Goal: Task Accomplishment & Management: Complete application form

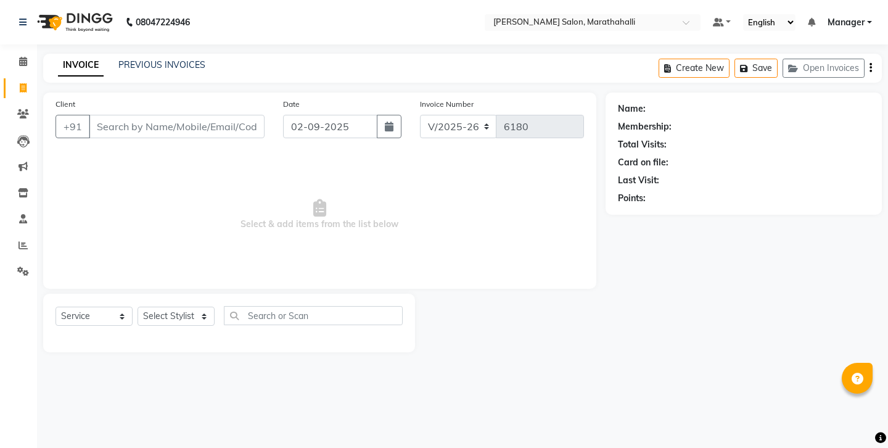
select select "4783"
select select "service"
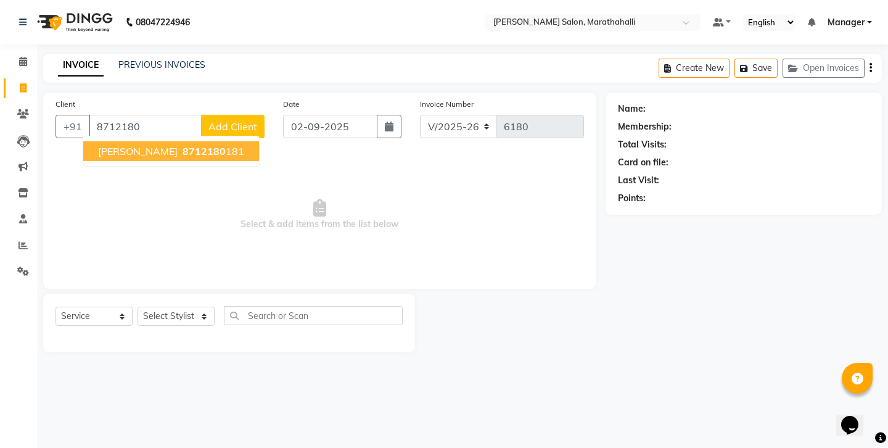
click at [183, 145] on span "8712180" at bounding box center [204, 151] width 43 height 12
type input "8712180181"
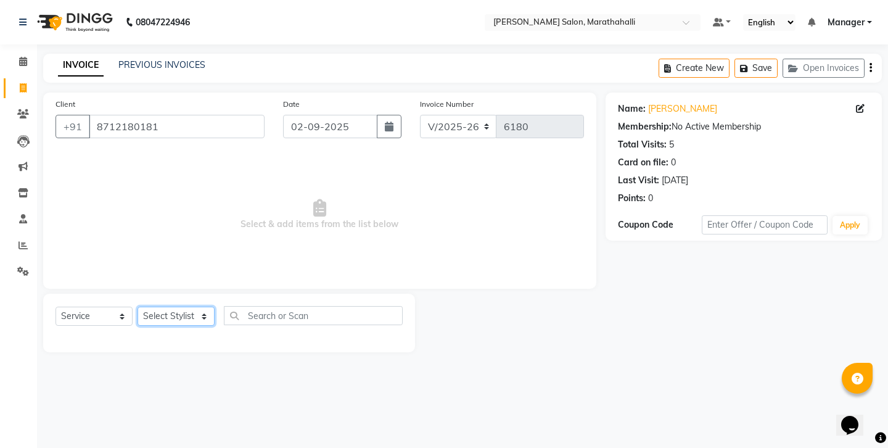
select select "90512"
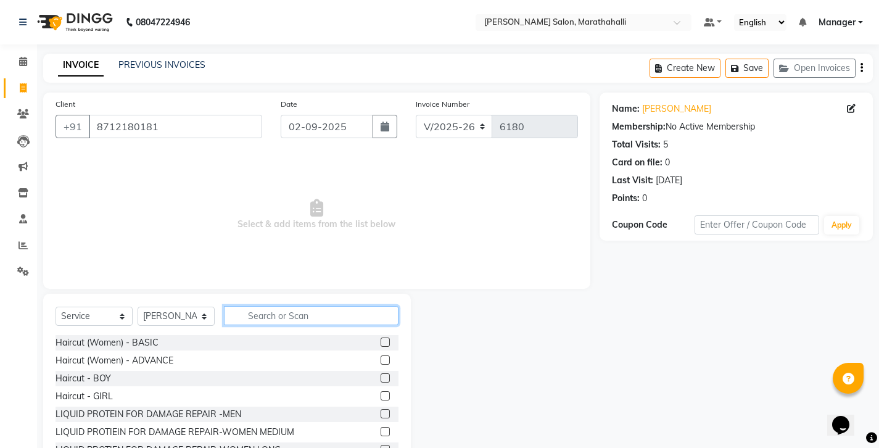
click at [282, 306] on input "text" at bounding box center [311, 315] width 175 height 19
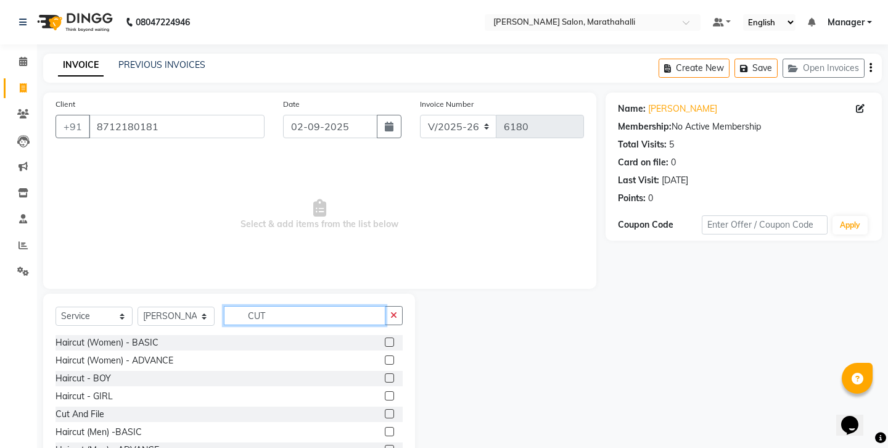
type input "CUT"
click at [394, 427] on label at bounding box center [389, 431] width 9 height 9
click at [393, 428] on input "checkbox" at bounding box center [389, 432] width 8 height 8
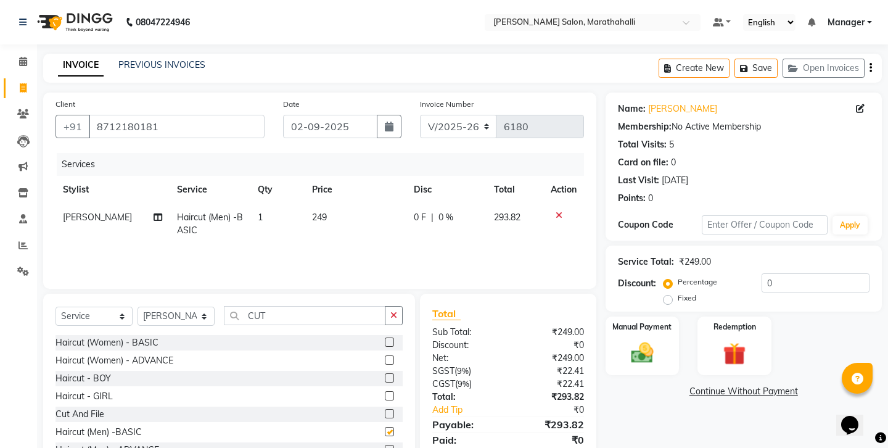
checkbox input "false"
click at [871, 65] on div "Create New Save Open Invoices" at bounding box center [770, 68] width 223 height 29
click at [872, 68] on icon "button" at bounding box center [870, 68] width 2 height 1
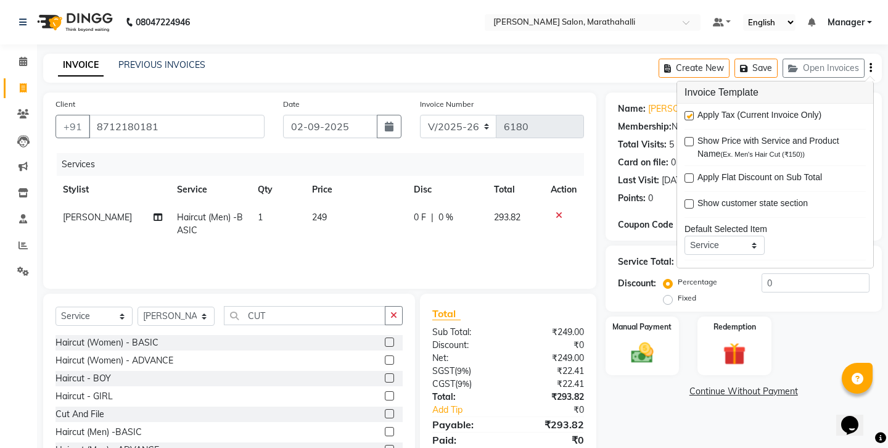
click at [688, 111] on label at bounding box center [688, 115] width 9 height 9
click at [688, 112] on input "checkbox" at bounding box center [688, 116] width 8 height 8
checkbox input "false"
click at [636, 339] on img at bounding box center [642, 352] width 38 height 27
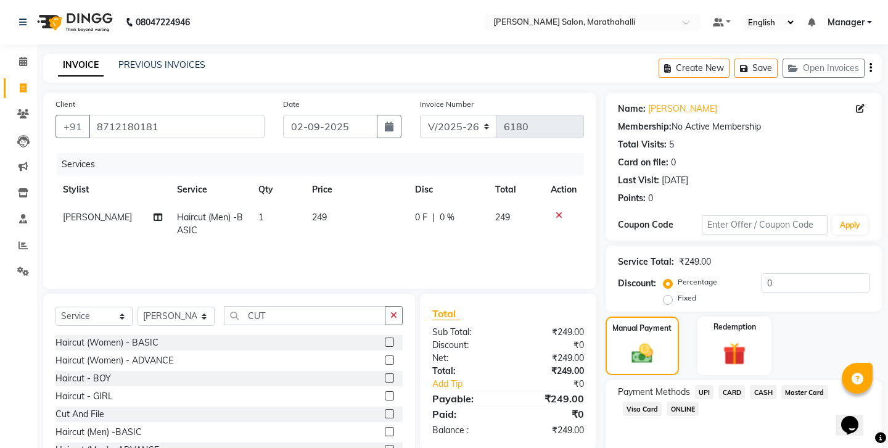
click at [750, 385] on span "CASH" at bounding box center [763, 392] width 27 height 14
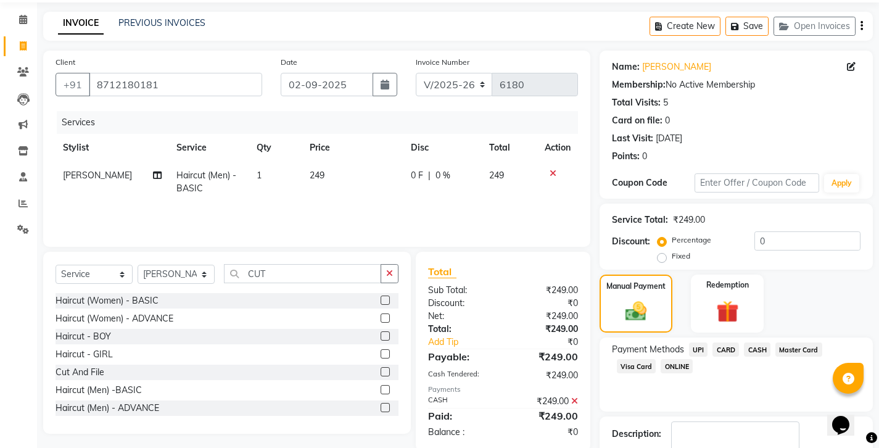
scroll to position [41, 0]
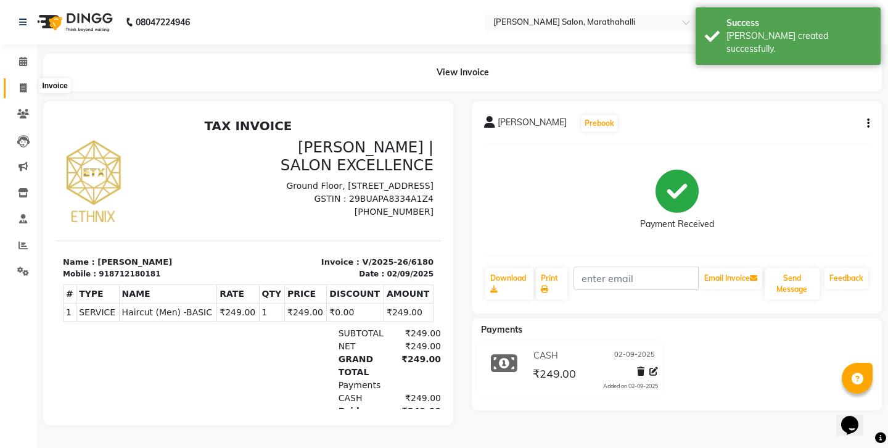
click at [18, 81] on span at bounding box center [23, 88] width 22 height 14
select select "4783"
select select "service"
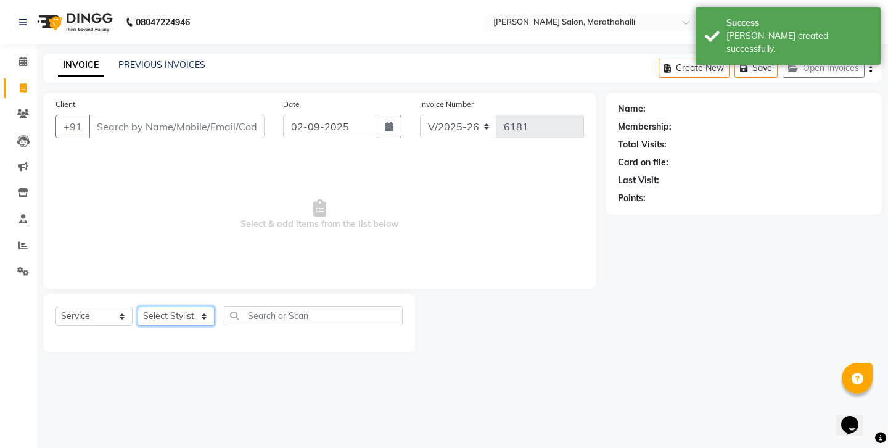
click at [202, 306] on select "Select Stylist Aasif Abhishek Ali Salmani Aman Amoi anju ARTHI DEEPIKA DOLMO Fa…" at bounding box center [176, 315] width 77 height 19
select select "67270"
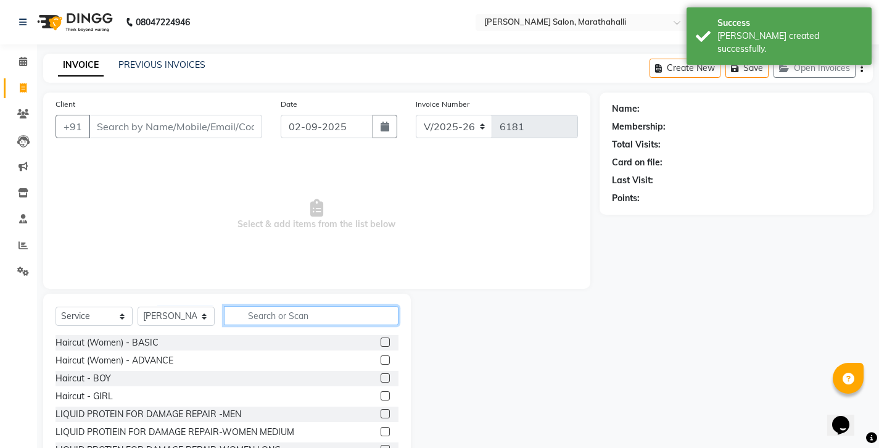
click at [244, 306] on input "text" at bounding box center [311, 315] width 175 height 19
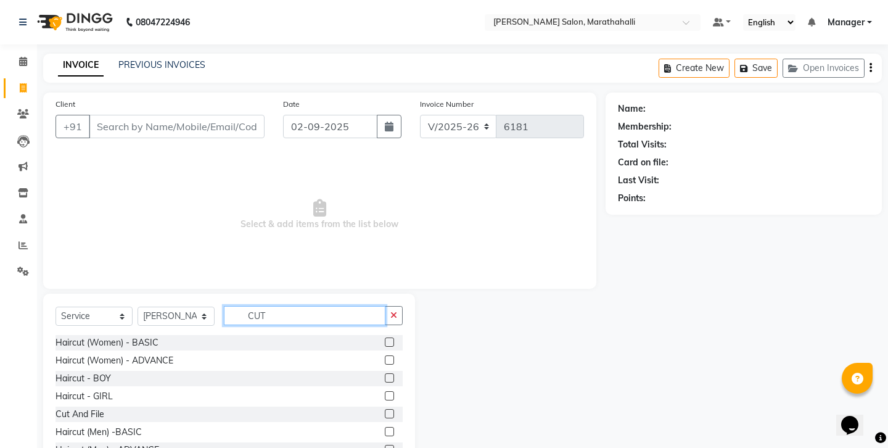
type input "CUT"
click at [392, 427] on label at bounding box center [389, 431] width 9 height 9
click at [392, 428] on input "checkbox" at bounding box center [389, 432] width 8 height 8
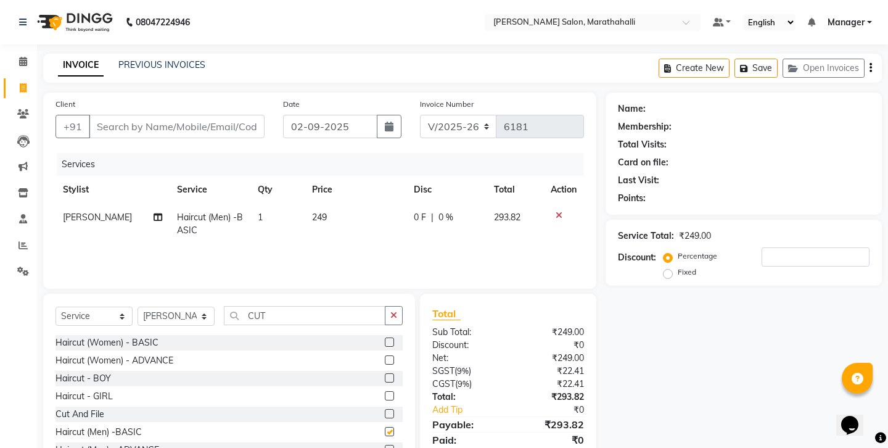
checkbox input "false"
click at [393, 306] on button "button" at bounding box center [394, 315] width 18 height 19
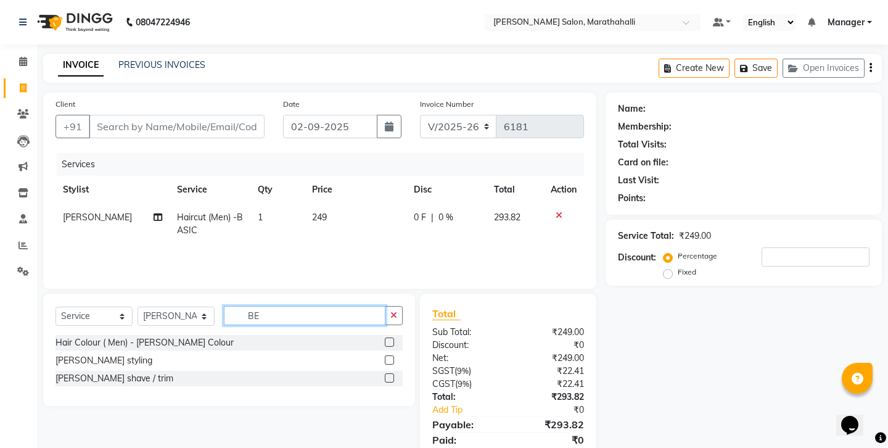
type input "BE"
click at [393, 373] on label at bounding box center [389, 377] width 9 height 9
click at [393, 374] on input "checkbox" at bounding box center [389, 378] width 8 height 8
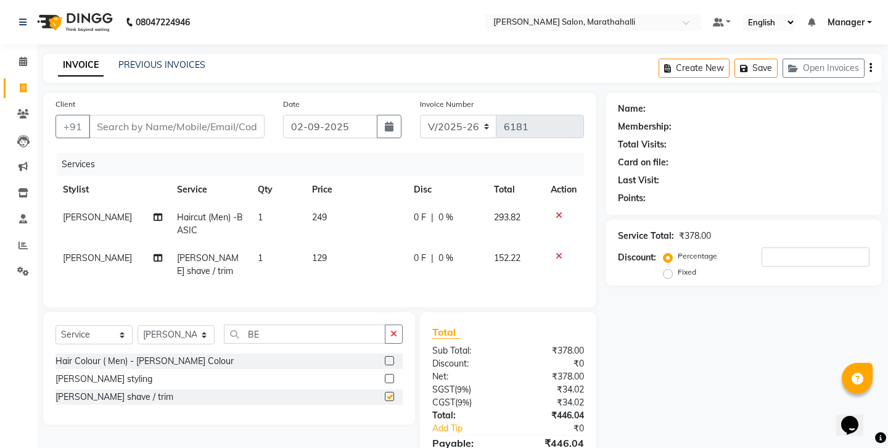
checkbox input "false"
click at [401, 324] on button "button" at bounding box center [394, 333] width 18 height 19
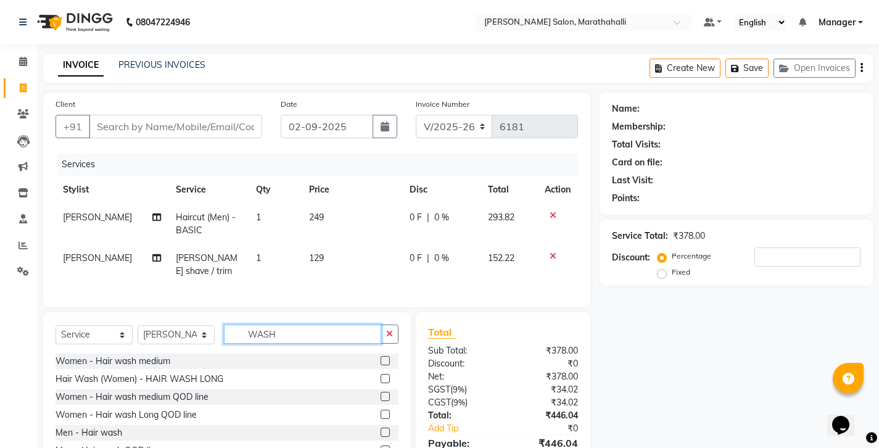
type input "WASH"
click at [380, 427] on label at bounding box center [384, 431] width 9 height 9
click at [380, 429] on input "checkbox" at bounding box center [384, 433] width 8 height 8
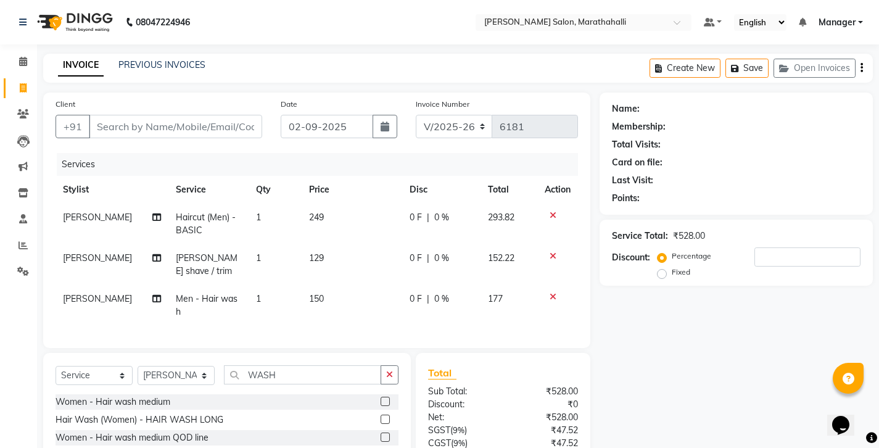
checkbox input "false"
click at [394, 365] on button "button" at bounding box center [389, 374] width 18 height 19
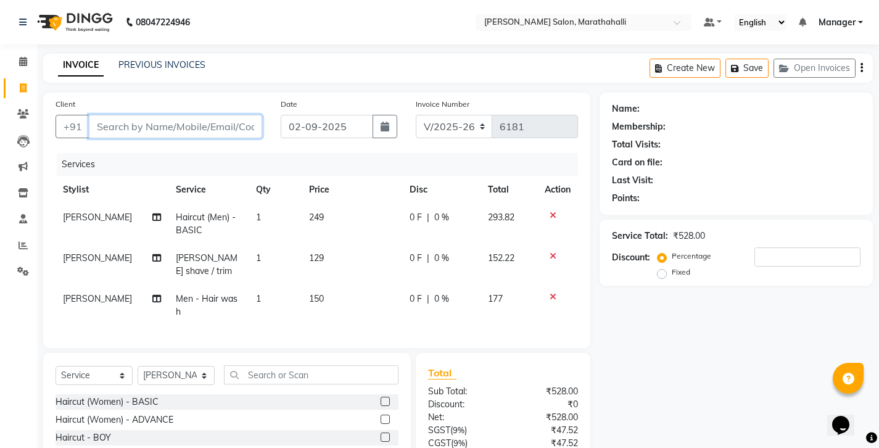
click at [151, 115] on input "Client" at bounding box center [175, 126] width 173 height 23
type input "9"
type input "0"
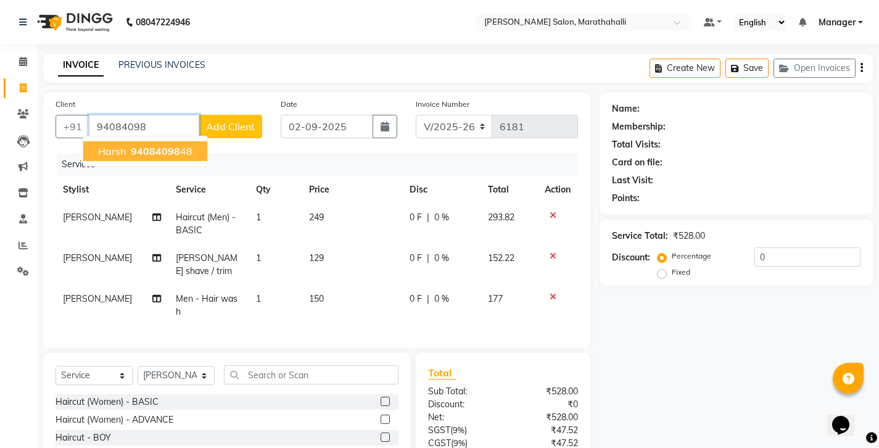
click at [142, 145] on span "94084098" at bounding box center [155, 151] width 49 height 12
type input "9408409848"
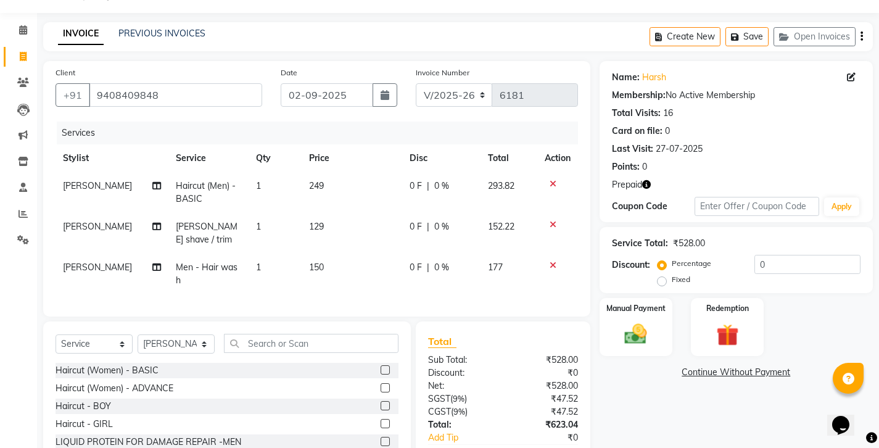
scroll to position [31, 0]
click at [642, 181] on icon "button" at bounding box center [646, 185] width 9 height 9
click at [731, 321] on img at bounding box center [728, 335] width 38 height 29
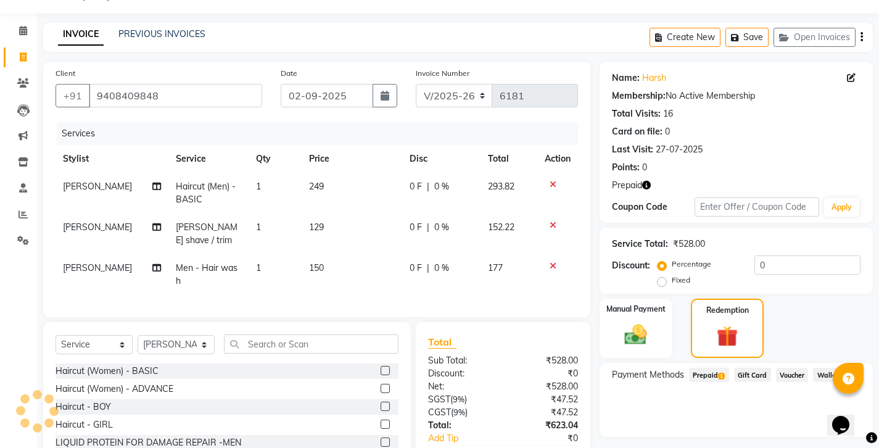
click at [697, 368] on span "Prepaid 1" at bounding box center [709, 375] width 40 height 14
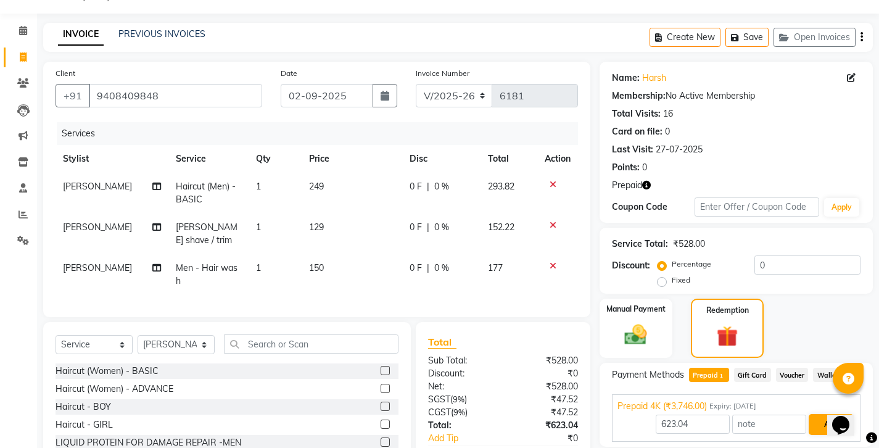
click at [827, 414] on button "Add" at bounding box center [830, 424] width 45 height 21
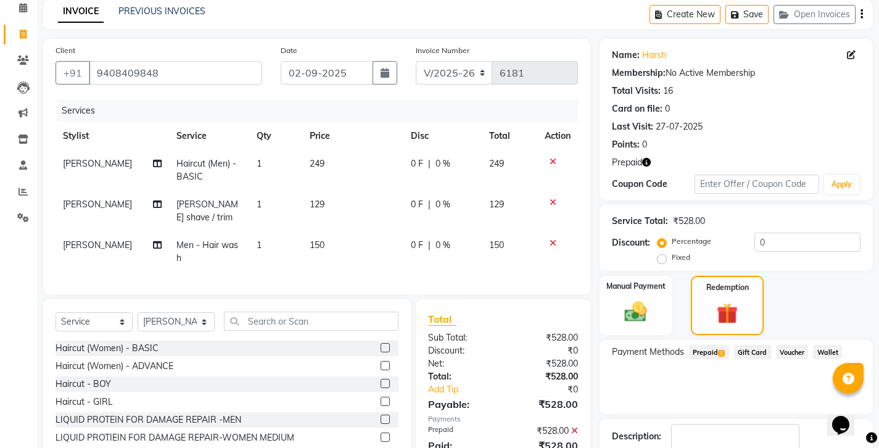
scroll to position [53, 0]
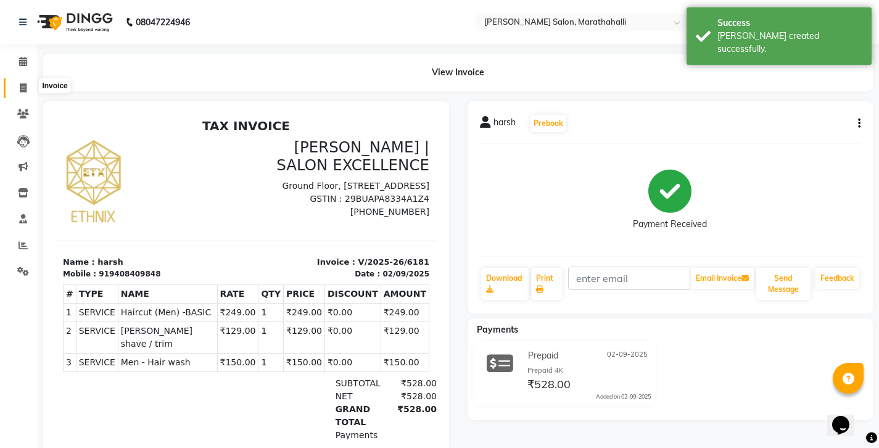
click at [22, 83] on icon at bounding box center [23, 87] width 7 height 9
select select "4783"
select select "service"
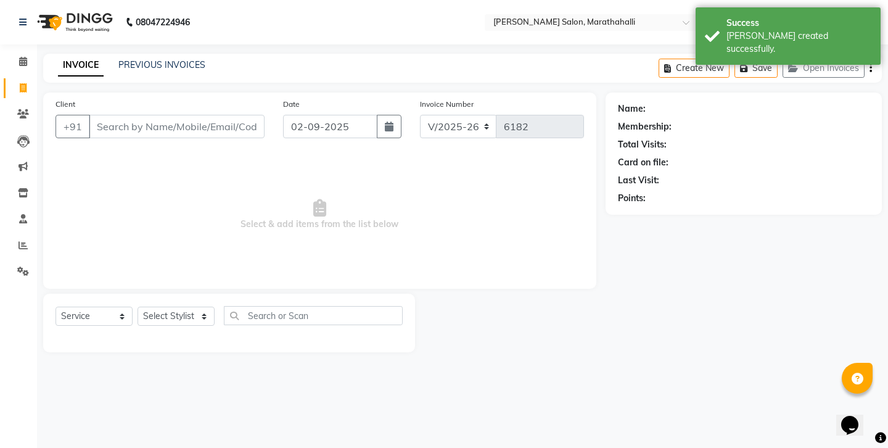
click at [107, 115] on input "Client" at bounding box center [177, 126] width 176 height 23
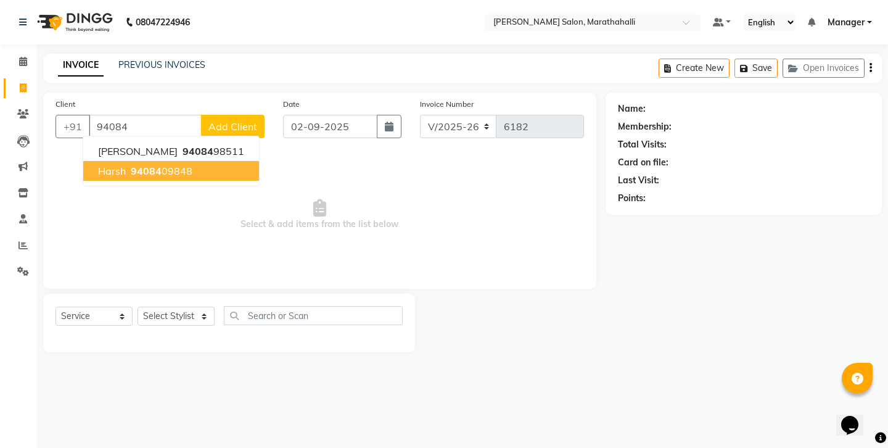
click at [131, 165] on span "94084" at bounding box center [146, 171] width 31 height 12
type input "9408409848"
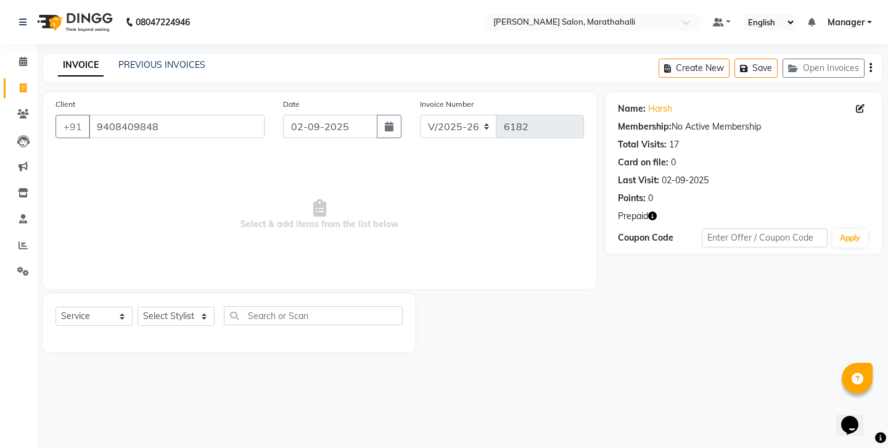
click at [648, 212] on icon "button" at bounding box center [652, 216] width 9 height 9
click at [770, 397] on div "08047224946 Select Location × Ethnix Salon, Marathahalli Default Panel My Panel…" at bounding box center [444, 224] width 888 height 448
click at [144, 59] on link "PREVIOUS INVOICES" at bounding box center [161, 64] width 87 height 11
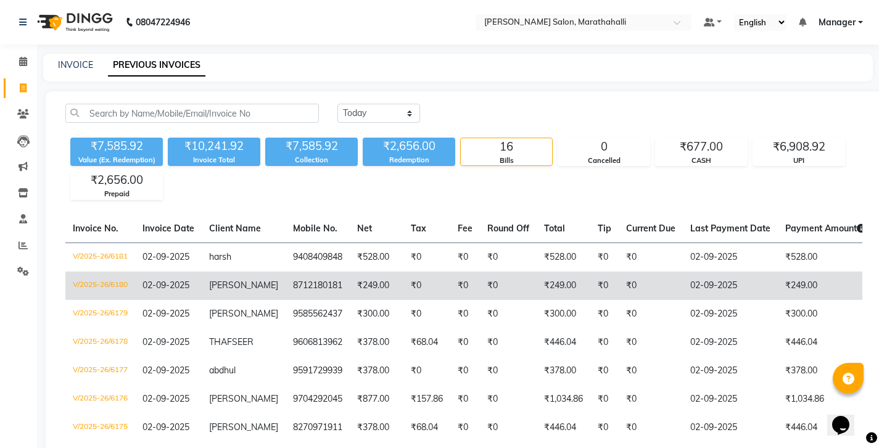
click at [206, 271] on td "IMTHIYAZ" at bounding box center [244, 285] width 84 height 28
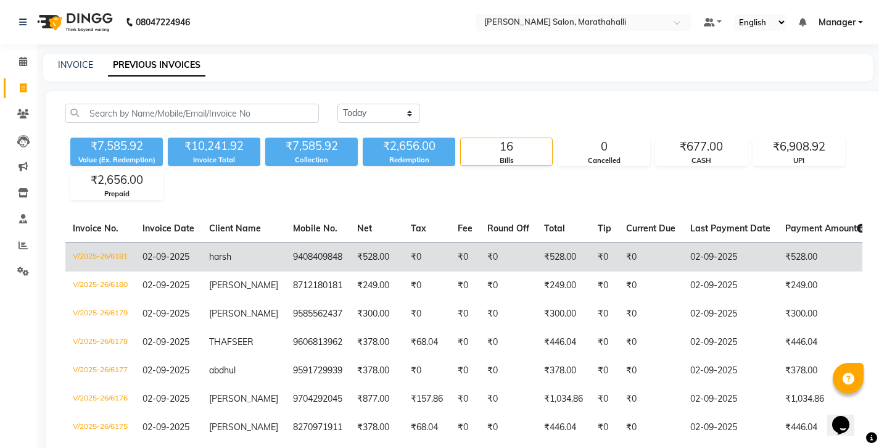
click at [350, 242] on td "₹528.00" at bounding box center [377, 256] width 54 height 29
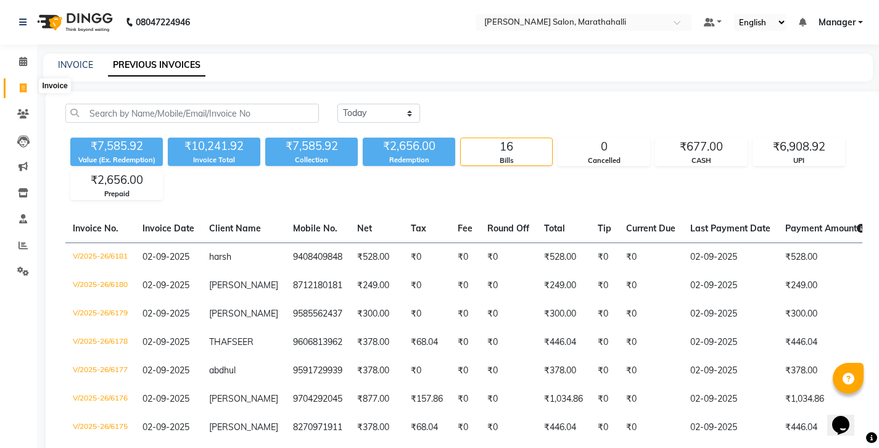
click at [21, 86] on icon at bounding box center [23, 87] width 7 height 9
select select "4783"
select select "service"
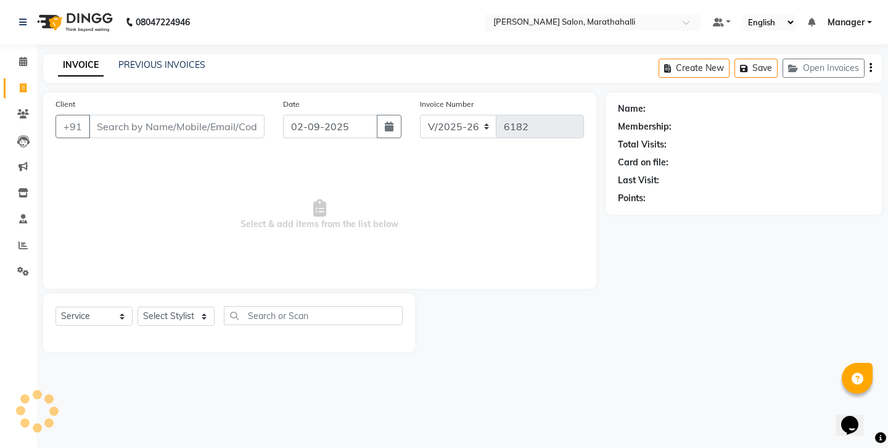
click at [149, 115] on input "Client" at bounding box center [177, 126] width 176 height 23
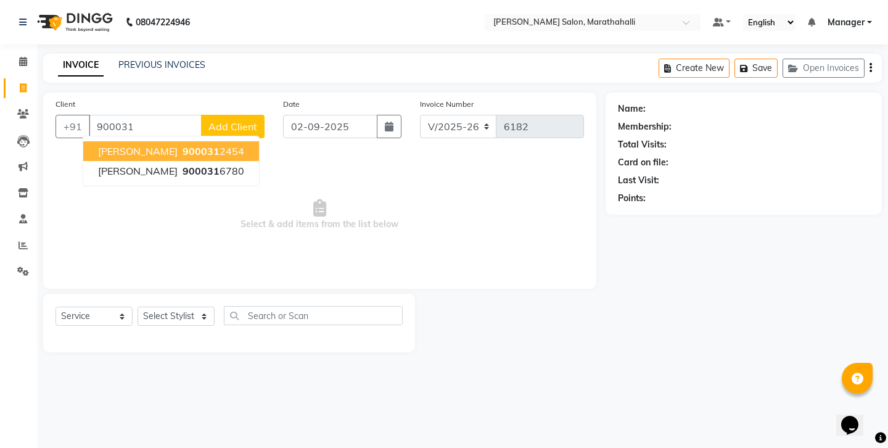
click at [133, 145] on span "aram reddy" at bounding box center [138, 151] width 80 height 12
type input "9000312454"
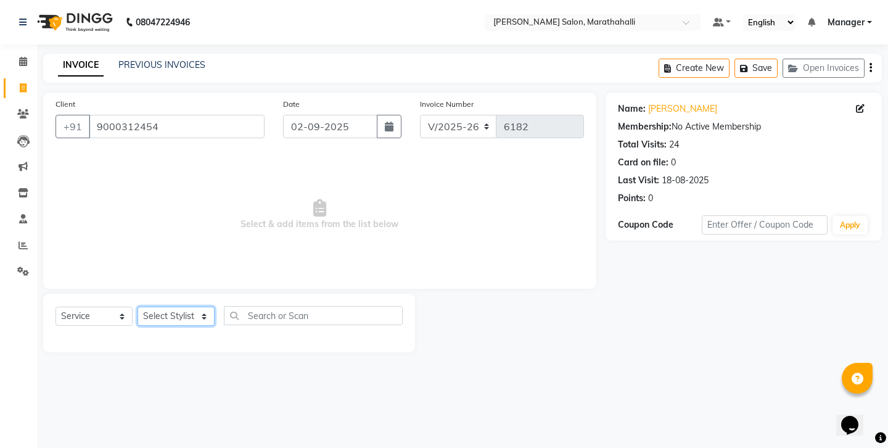
click at [203, 306] on select "Select Stylist Aasif Abhishek Ali Salmani Aman Amoi anju ARTHI DEEPIKA DOLMO Fa…" at bounding box center [176, 315] width 77 height 19
select select "86569"
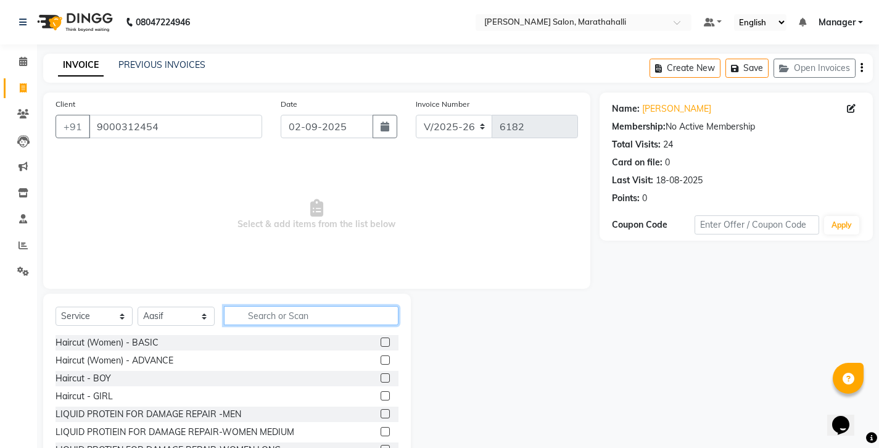
click at [248, 306] on input "text" at bounding box center [311, 315] width 175 height 19
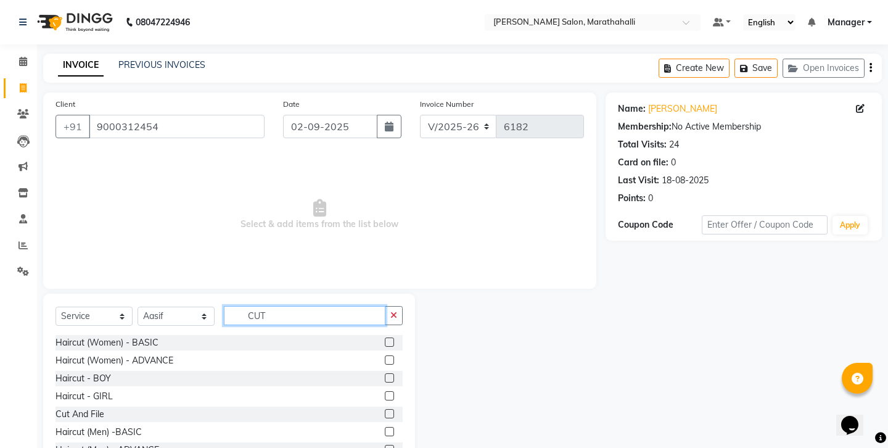
type input "CUT"
click at [393, 427] on label at bounding box center [389, 431] width 9 height 9
click at [393, 428] on input "checkbox" at bounding box center [389, 432] width 8 height 8
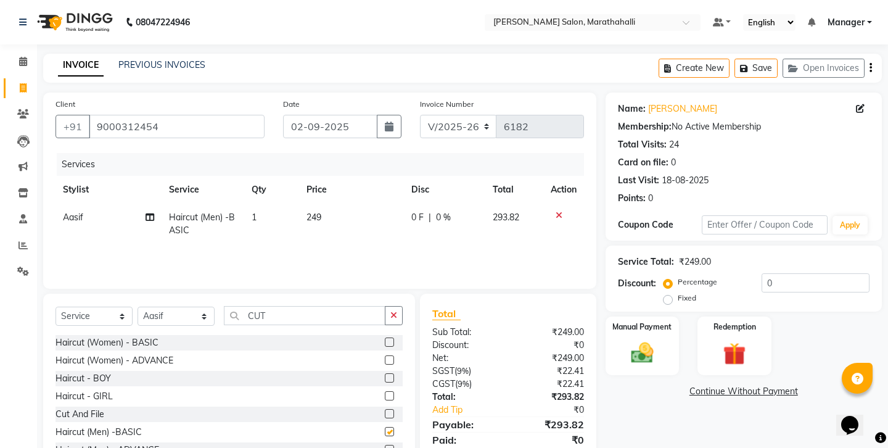
checkbox input "false"
click at [397, 311] on icon "button" at bounding box center [393, 315] width 7 height 9
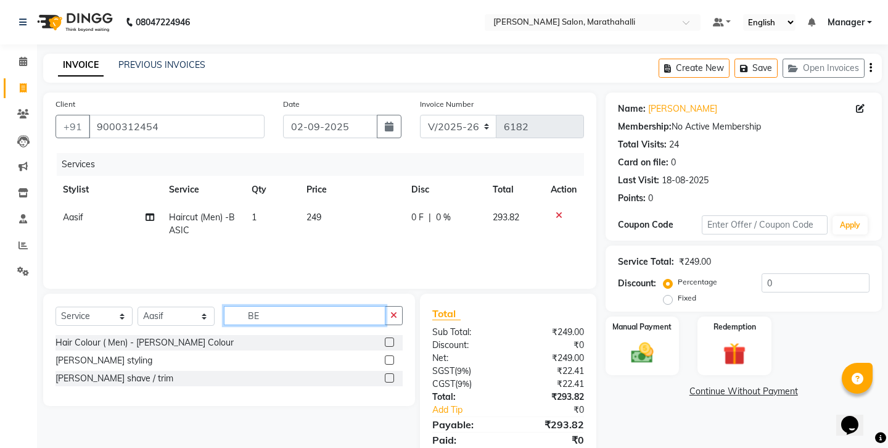
type input "BE"
click at [393, 373] on label at bounding box center [389, 377] width 9 height 9
click at [393, 374] on input "checkbox" at bounding box center [389, 378] width 8 height 8
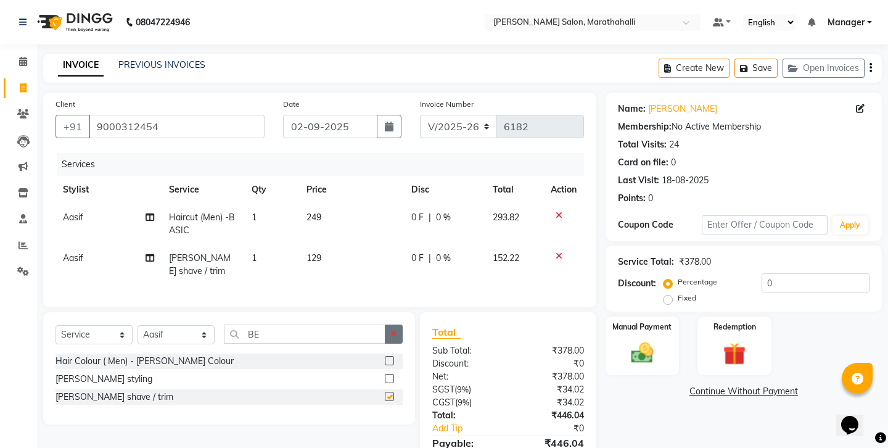
checkbox input "false"
click at [397, 329] on icon "button" at bounding box center [393, 333] width 7 height 9
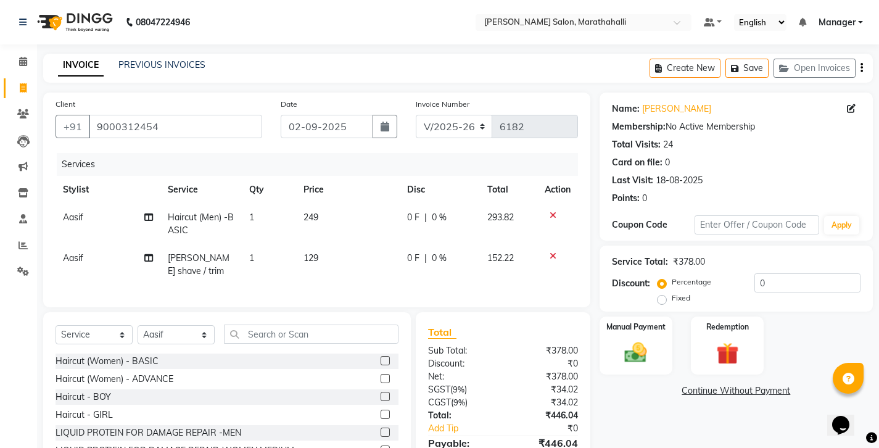
click at [863, 68] on icon "button" at bounding box center [861, 68] width 2 height 1
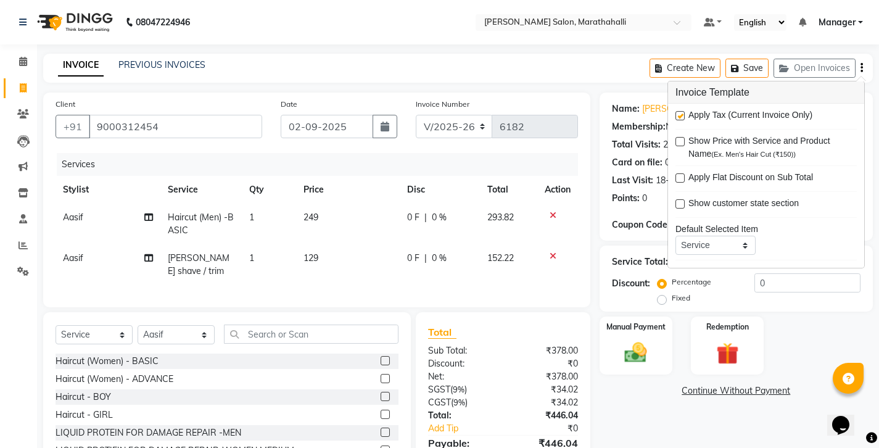
click at [678, 112] on label at bounding box center [679, 115] width 9 height 9
click at [678, 112] on input "checkbox" at bounding box center [679, 116] width 8 height 8
checkbox input "false"
click at [668, 375] on div "Name: Aram Reddy Membership: No Active Membership Total Visits: 24 Card on file…" at bounding box center [740, 292] width 282 height 401
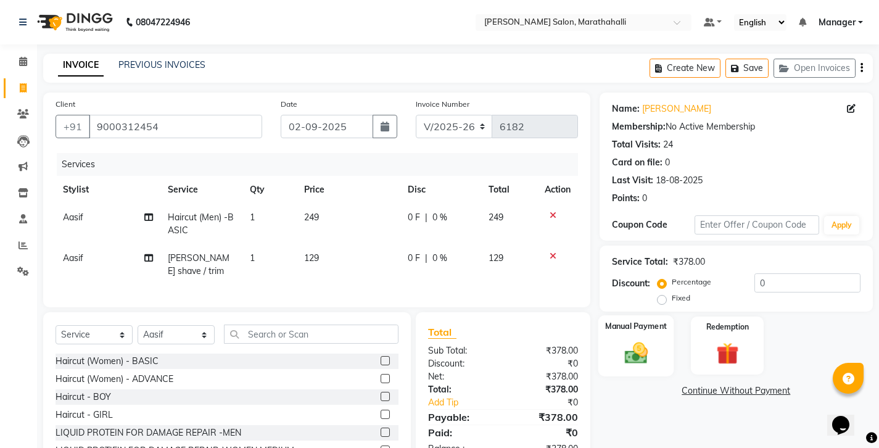
click at [632, 339] on img at bounding box center [636, 352] width 38 height 27
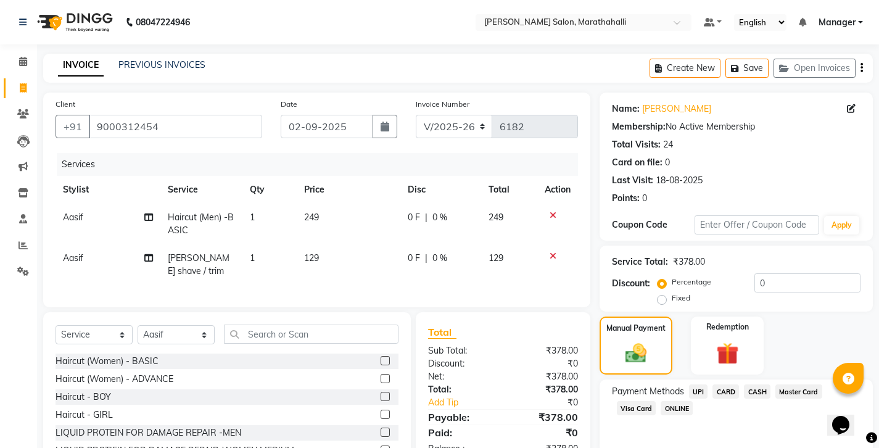
click at [744, 384] on span "CASH" at bounding box center [757, 391] width 27 height 14
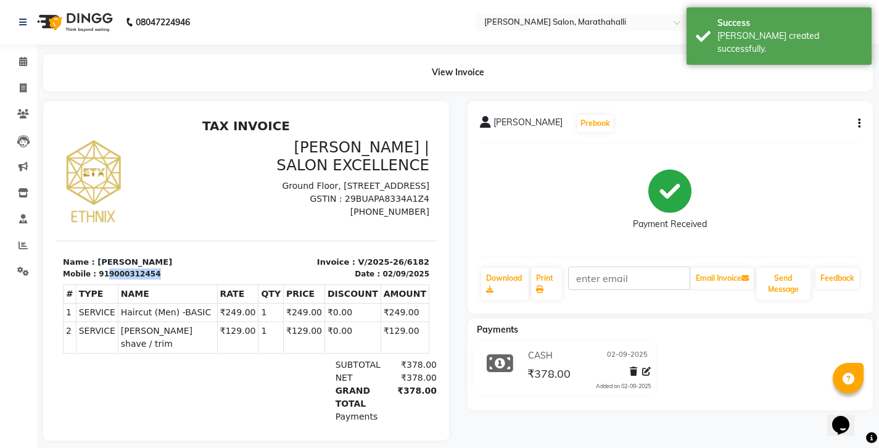
drag, startPoint x: 95, startPoint y: 260, endPoint x: 209, endPoint y: 258, distance: 114.1
click at [209, 268] on div "Mobile : 919000312454" at bounding box center [151, 273] width 176 height 11
copy div "9000312454"
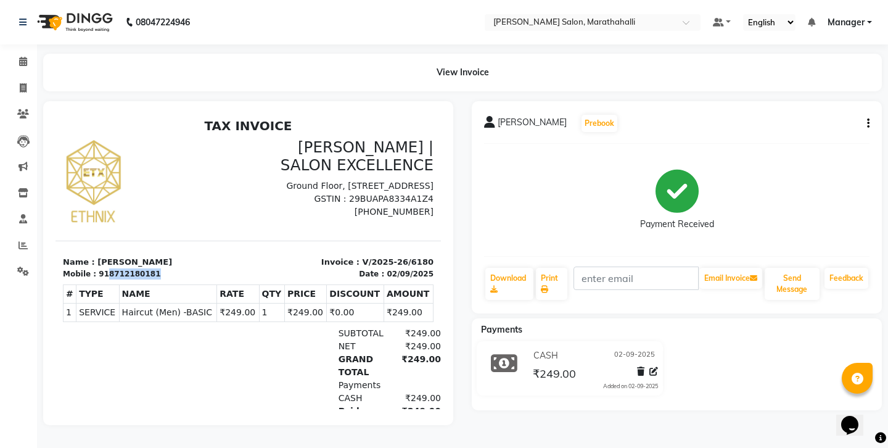
drag, startPoint x: 96, startPoint y: 260, endPoint x: 238, endPoint y: 264, distance: 141.9
click at [238, 264] on div "Name : IMTHIYAZ Mobile : 918712180181" at bounding box center [151, 267] width 193 height 23
copy div "8712180181"
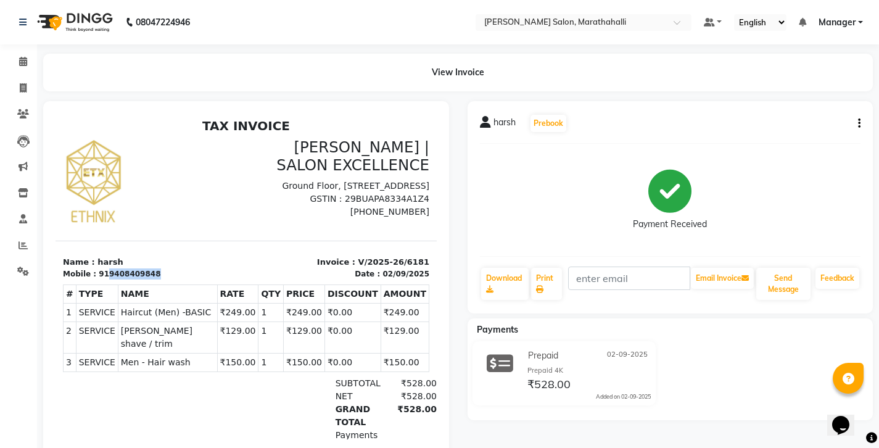
drag, startPoint x: 96, startPoint y: 261, endPoint x: 154, endPoint y: 259, distance: 58.0
click at [154, 268] on div "Mobile : 919408409848" at bounding box center [151, 273] width 176 height 11
copy div "9408409848"
click at [820, 1] on nav "08047224946 Select Location × [PERSON_NAME] Salon, Marathahalli Default Panel M…" at bounding box center [439, 22] width 879 height 44
